Goal: Information Seeking & Learning: Check status

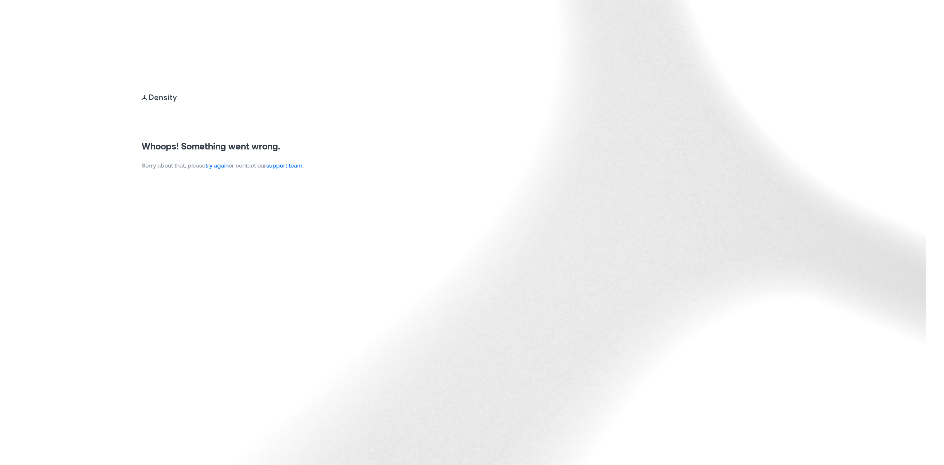
click at [226, 157] on div "Whoops! Something went wrong. Sorry about that, please try again or contact our…" at bounding box center [223, 131] width 162 height 77
click at [218, 166] on link "try again" at bounding box center [216, 165] width 23 height 7
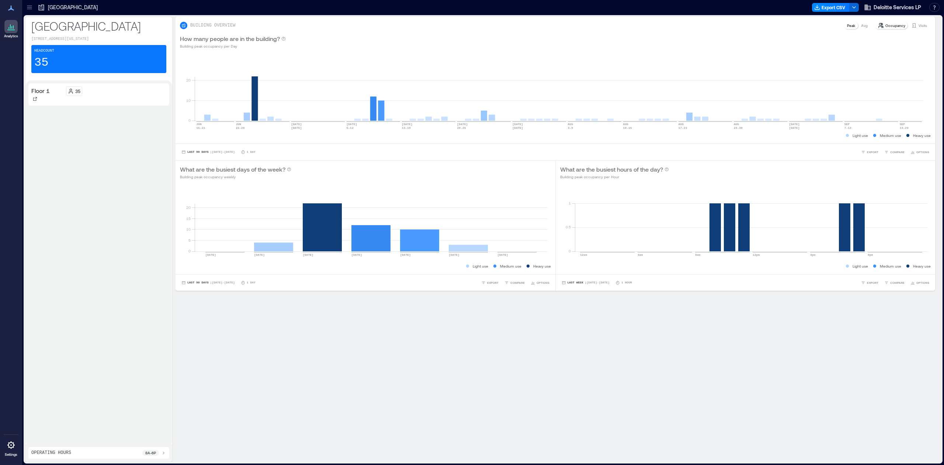
click at [26, 5] on icon at bounding box center [29, 7] width 7 height 7
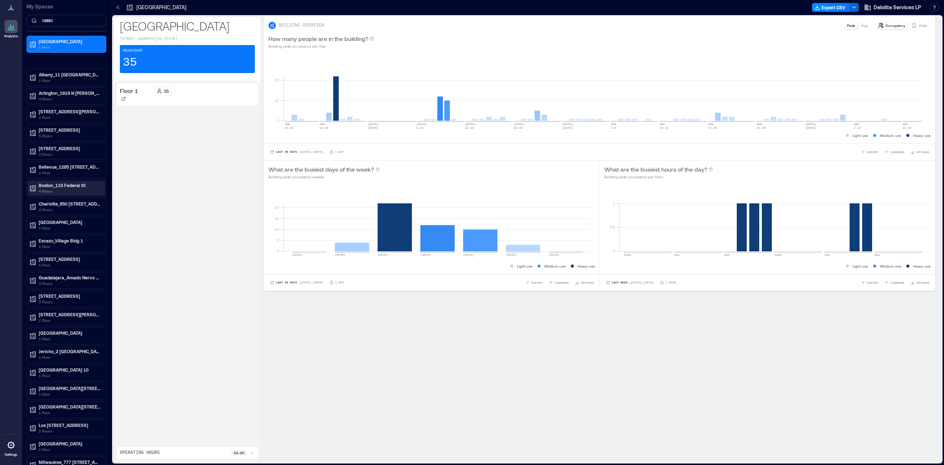
click at [56, 188] on p "Boston_115 Federal St" at bounding box center [70, 185] width 62 height 6
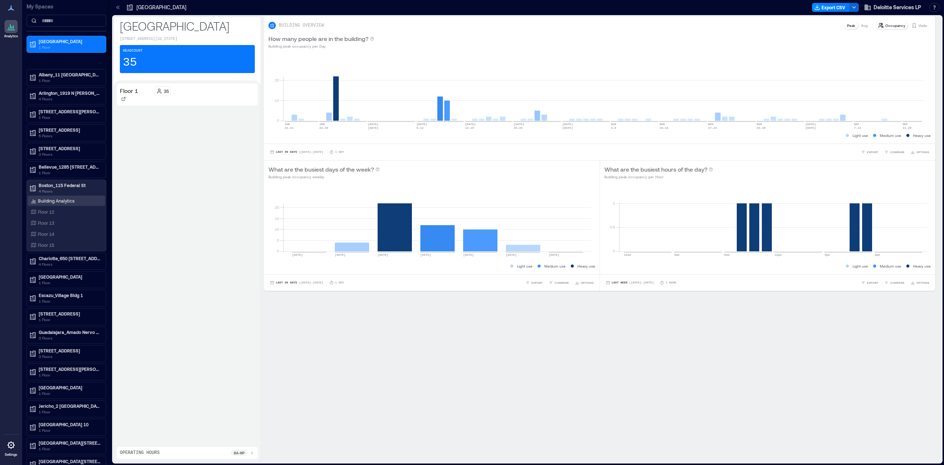
click at [49, 202] on p "Building Analytics" at bounding box center [56, 201] width 37 height 6
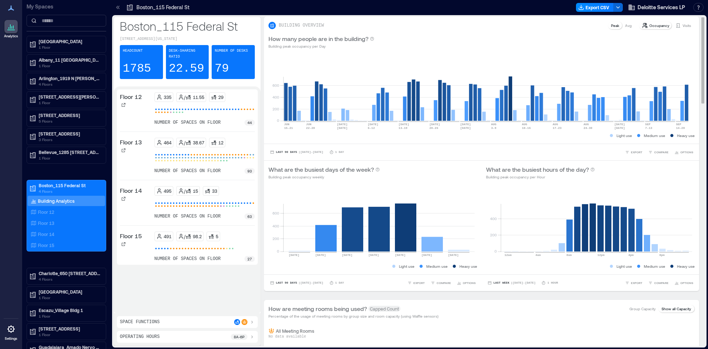
click at [597, 52] on div "How many people are in the building? Building peak occupancy per Day" at bounding box center [481, 42] width 435 height 24
click at [625, 24] on p "Avg" at bounding box center [628, 25] width 7 height 6
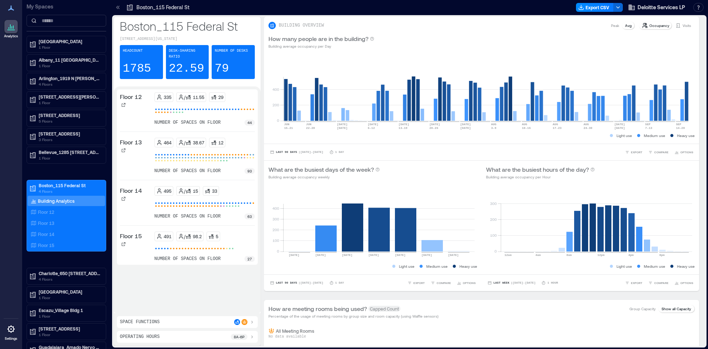
click at [239, 336] on p "8a - 6p" at bounding box center [239, 336] width 11 height 6
click at [170, 339] on icon at bounding box center [171, 337] width 4 height 5
click at [216, 339] on icon at bounding box center [214, 337] width 4 height 5
